Goal: Navigation & Orientation: Go to known website

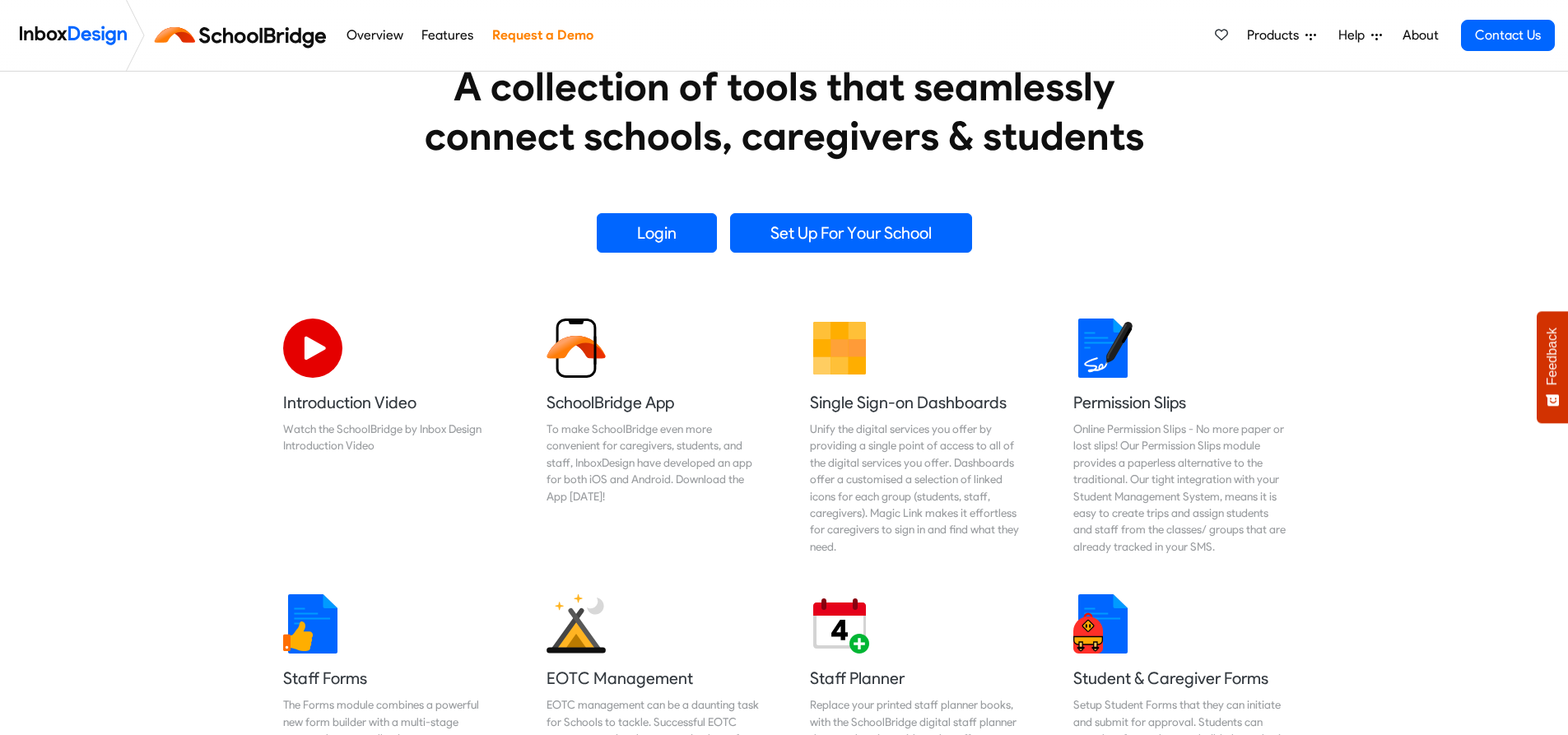
scroll to position [329, 0]
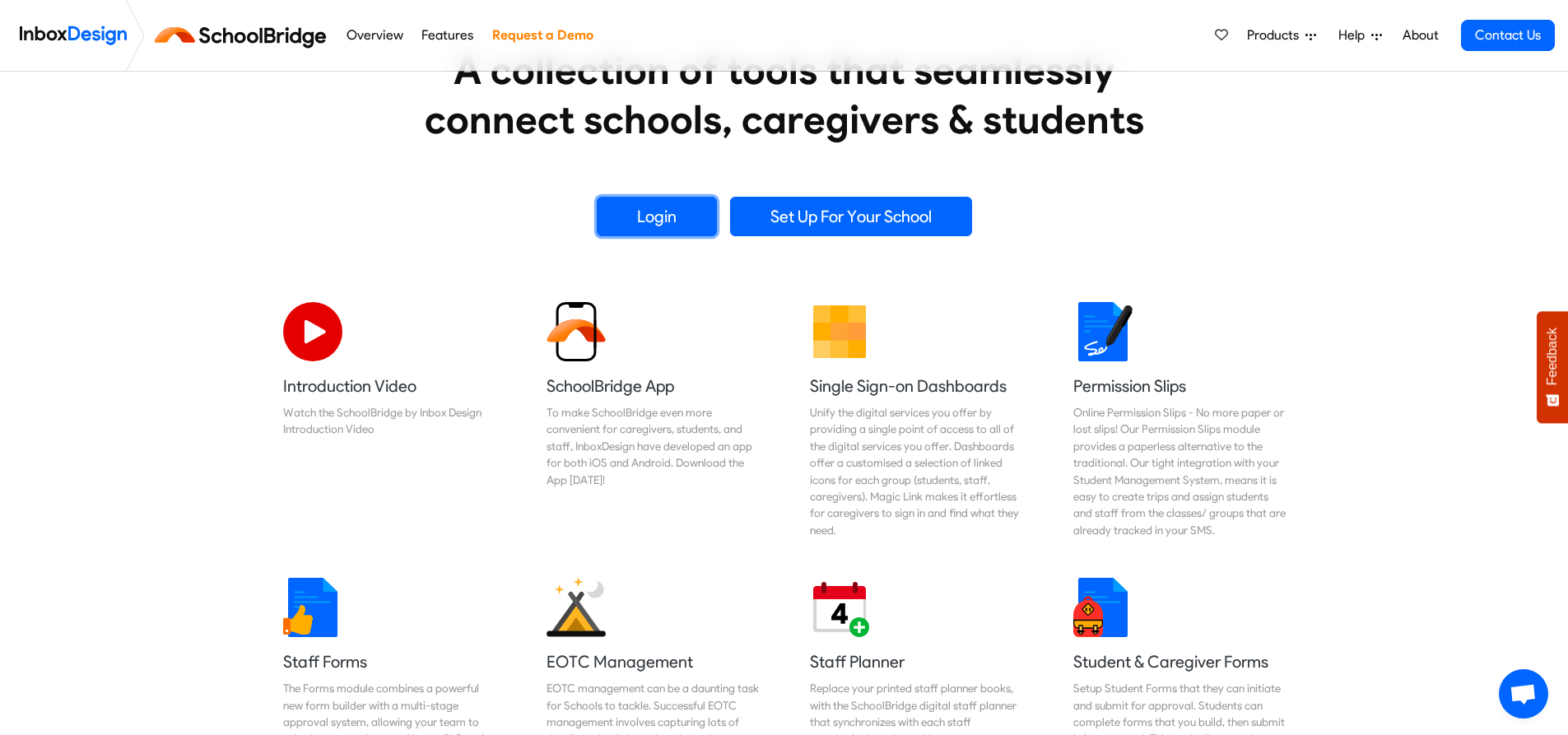
click at [685, 216] on link "Login" at bounding box center [657, 216] width 120 height 39
